Goal: Task Accomplishment & Management: Use online tool/utility

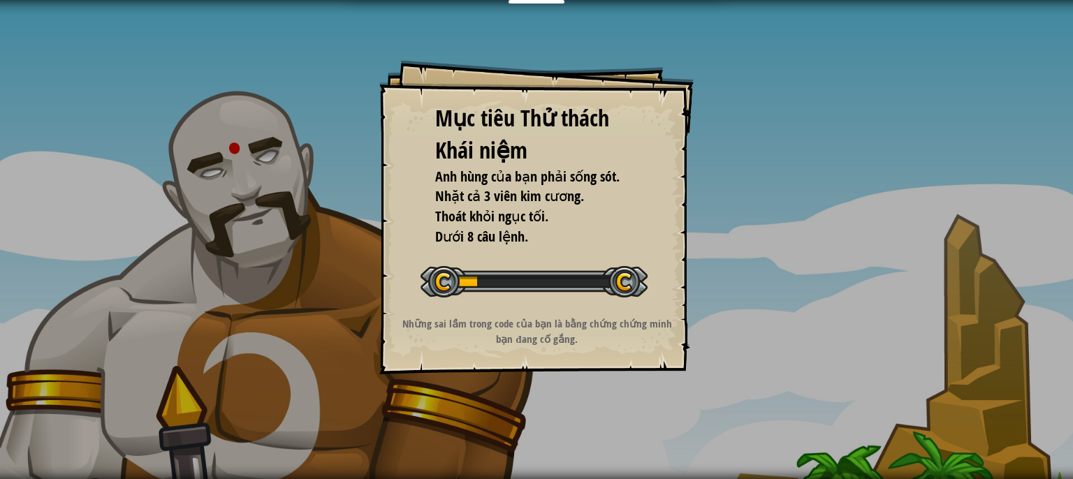
click at [661, 236] on div "Mục tiêu Thử thách Khái niệm Anh hùng của bạn phải sống sót. Nhặt cả 3 viên kim…" at bounding box center [536, 217] width 314 height 314
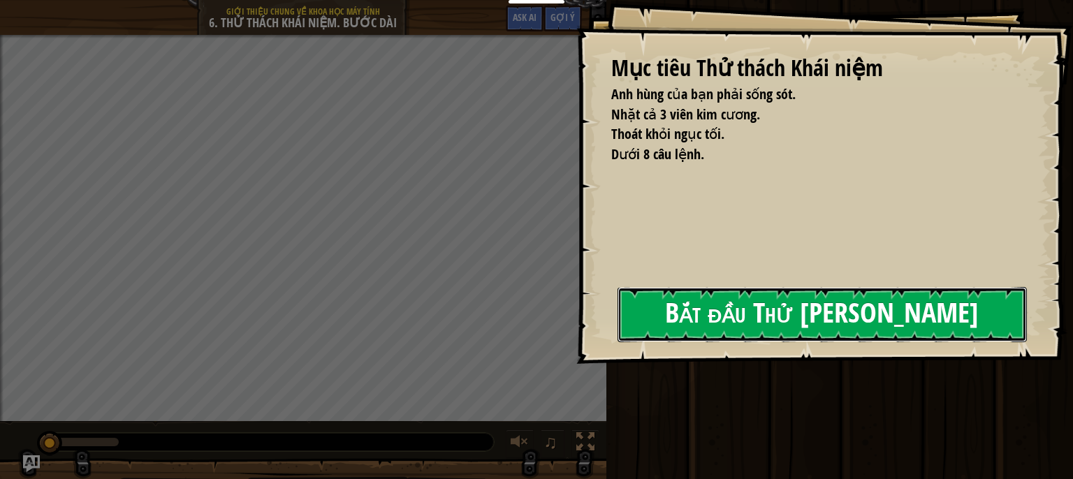
click at [729, 316] on button "Bắt đầu Thử [PERSON_NAME]" at bounding box center [822, 314] width 409 height 55
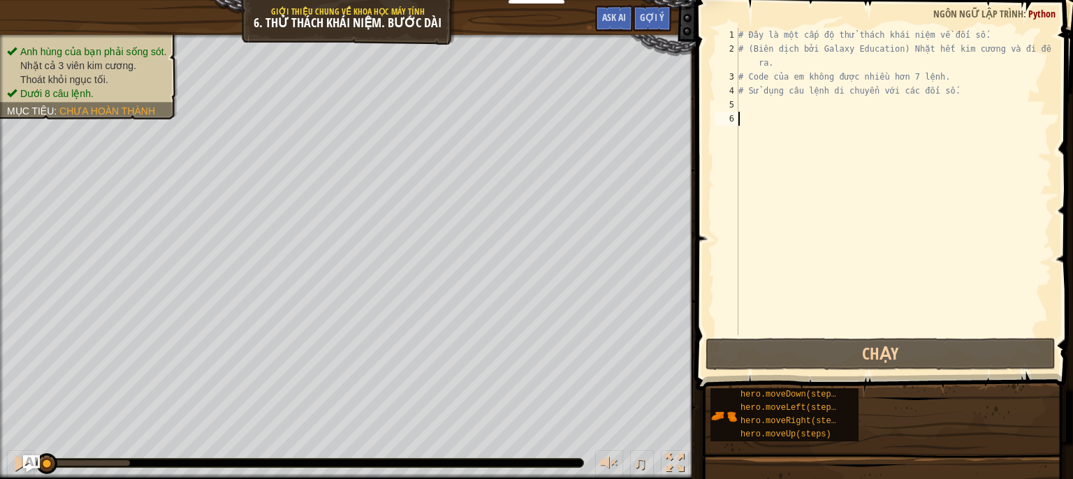
click at [785, 115] on div "# Đây là một cấp độ thử thách khái niệm về đối số. # (Biên dịch bởi Galaxy Educ…" at bounding box center [894, 195] width 316 height 335
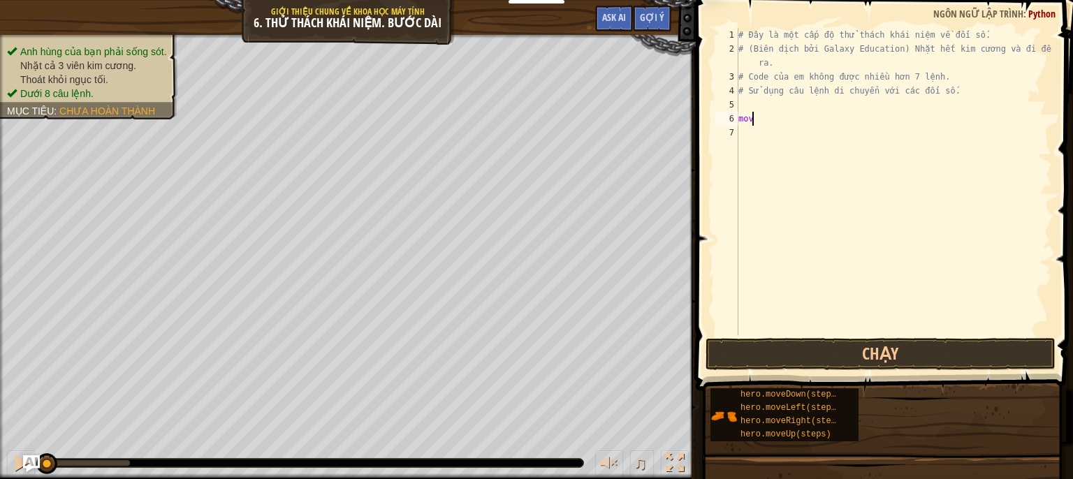
scroll to position [6, 0]
type textarea "m"
type textarea "hero.moveRight()"
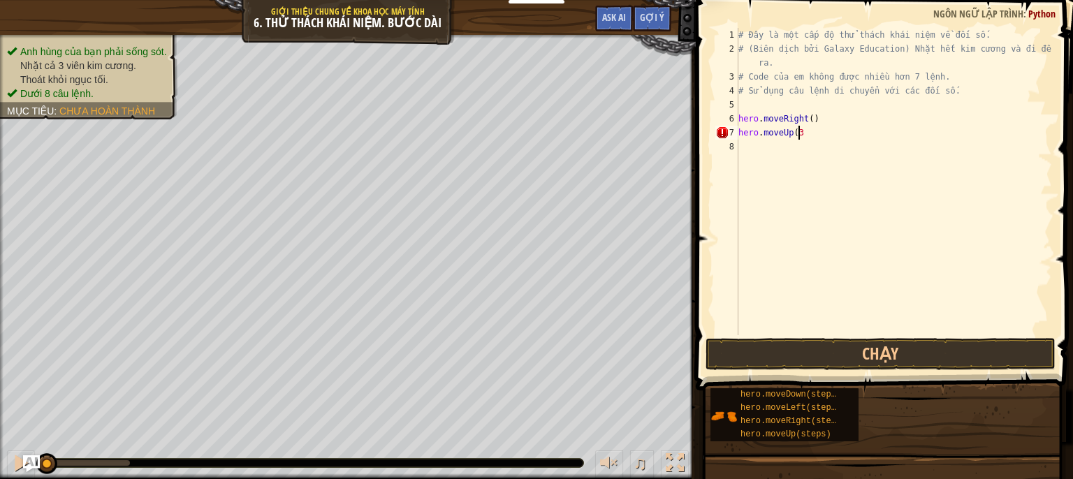
type textarea "hero.moveUp(3)"
type textarea "hero.moveRight(2)"
type textarea "hero.moveDown(3)"
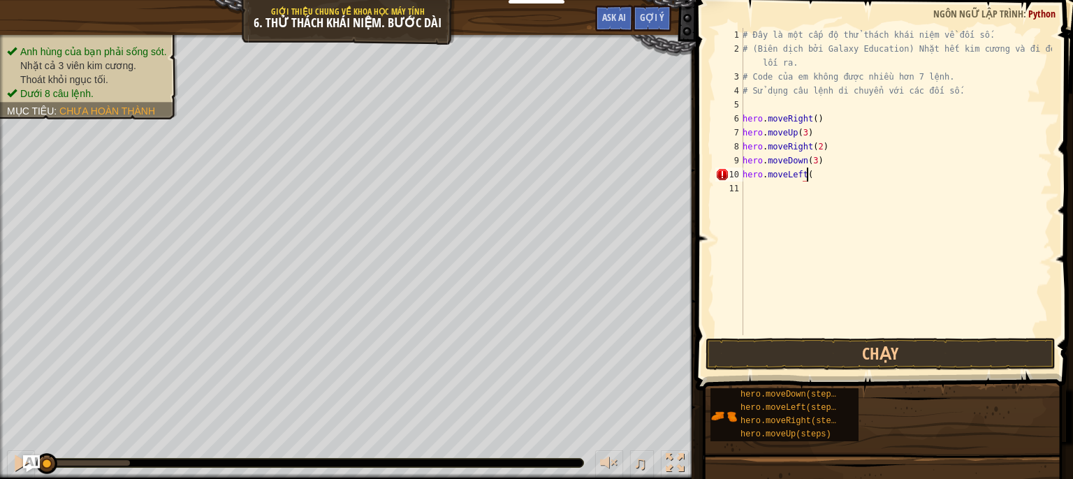
type textarea "hero.moveLeft()"
type textarea "hero.moveUp(2)"
type textarea "hero.moveRight(2)"
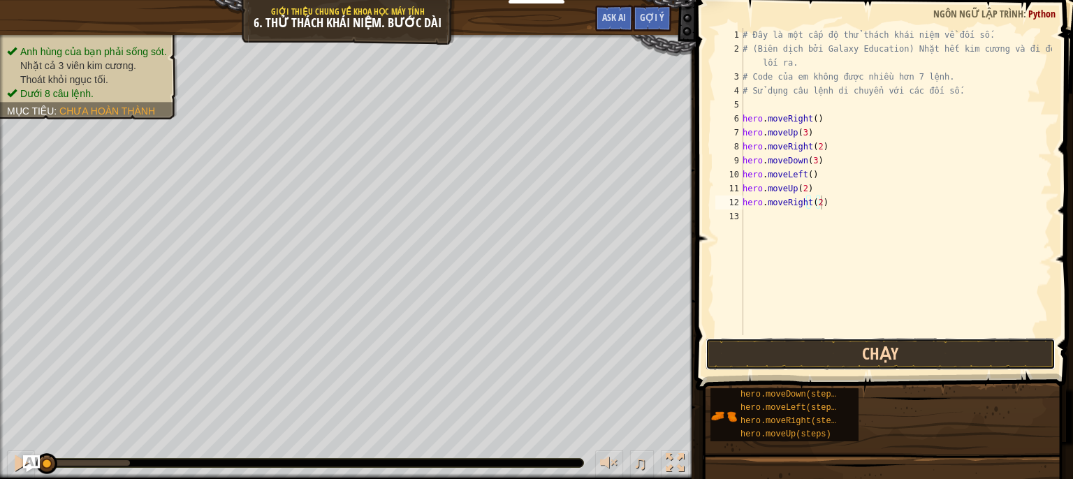
click at [889, 360] on button "Chạy" at bounding box center [881, 354] width 350 height 32
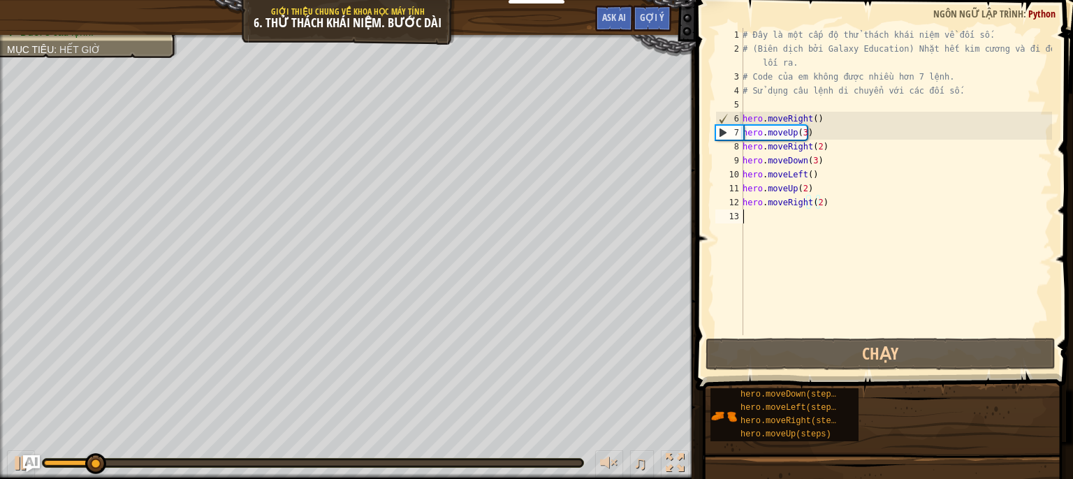
click at [816, 210] on div "# Đây là một cấp độ thử thách khái niệm về đối số. # (Biên dịch bởi Galaxy Educ…" at bounding box center [896, 195] width 312 height 335
click at [816, 207] on div "# Đây là một cấp độ thử thách khái niệm về đối số. # (Biên dịch bởi Galaxy Educ…" at bounding box center [896, 195] width 312 height 335
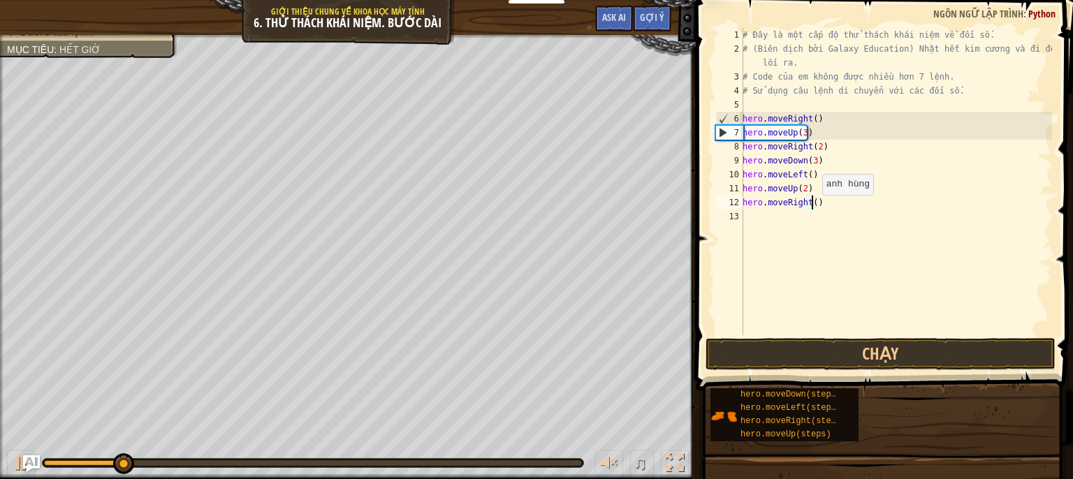
scroll to position [6, 6]
type textarea "hero.moveRight(3)"
click at [836, 367] on button "Chạy" at bounding box center [881, 354] width 350 height 32
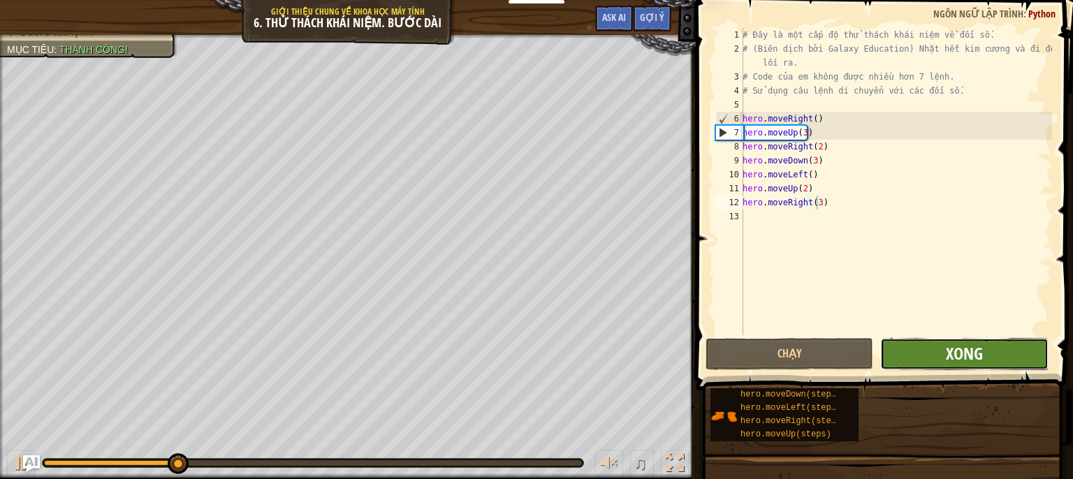
click at [954, 353] on span "Xong" at bounding box center [964, 353] width 37 height 22
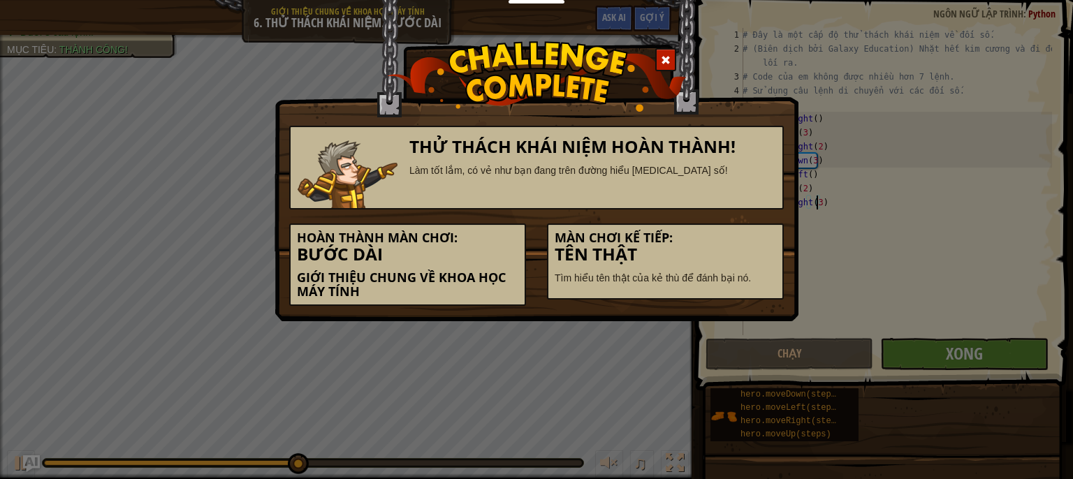
click at [673, 65] on div at bounding box center [665, 59] width 21 height 23
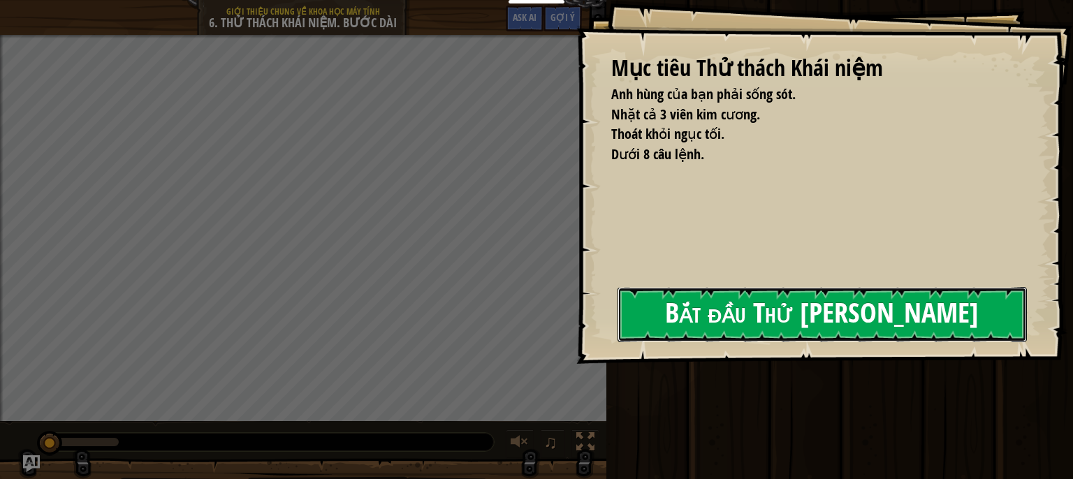
click at [760, 300] on button "Bắt đầu Thử [PERSON_NAME]" at bounding box center [822, 314] width 409 height 55
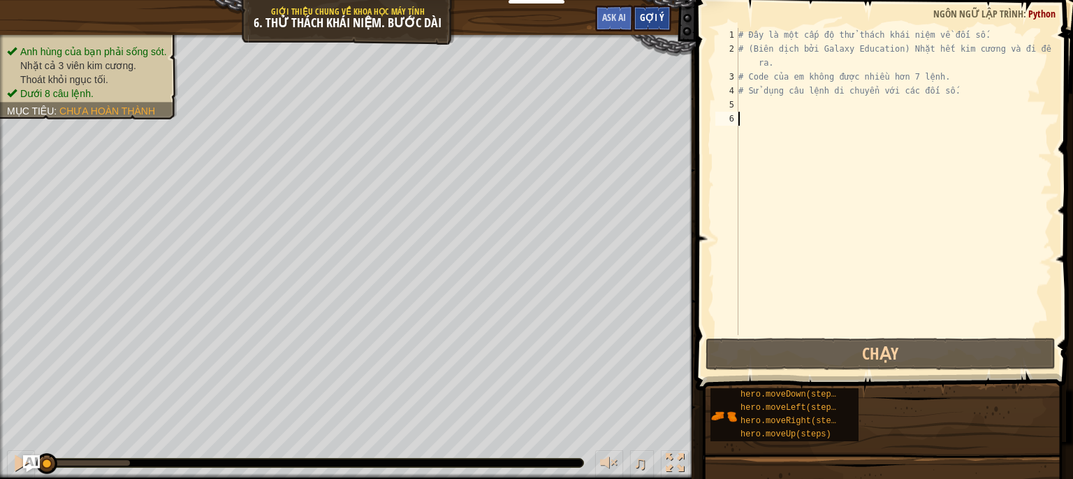
click at [656, 15] on span "Gợi ý" at bounding box center [652, 16] width 24 height 13
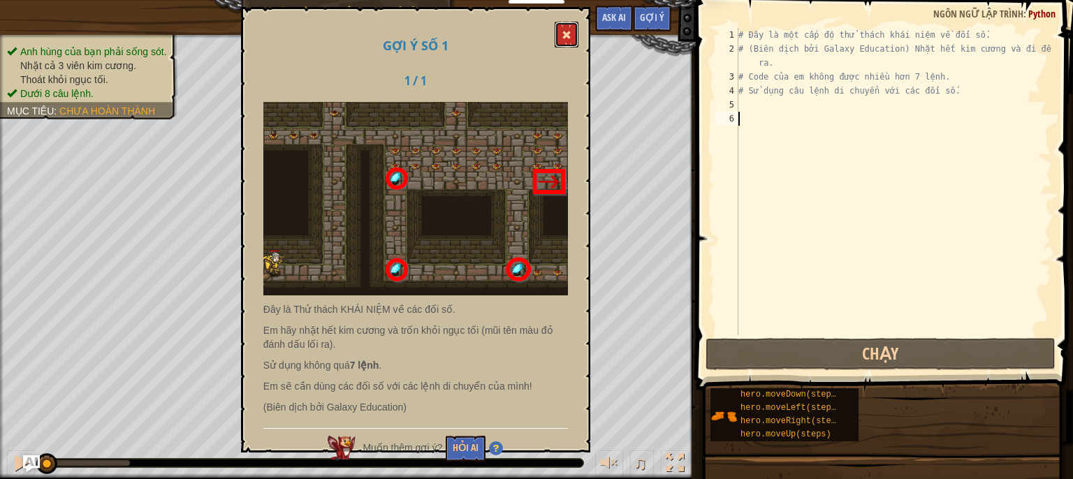
click at [570, 36] on span at bounding box center [567, 35] width 10 height 10
